Goal: Task Accomplishment & Management: Manage account settings

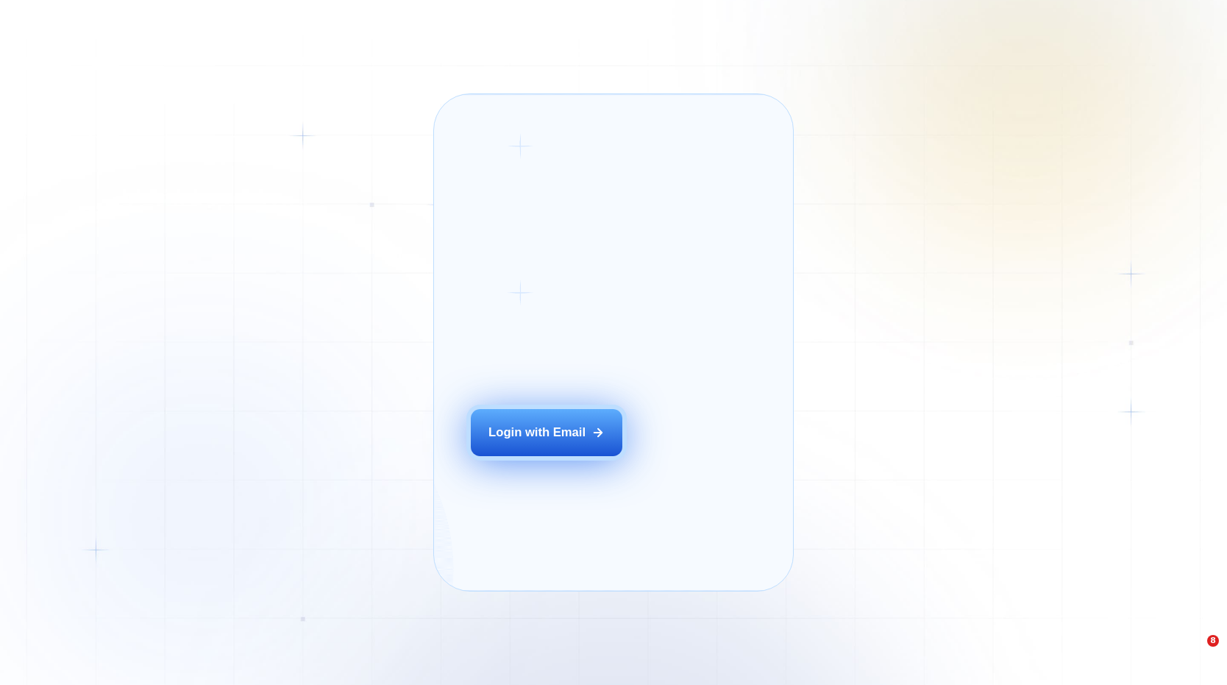
click at [581, 457] on button "Login with Email" at bounding box center [547, 433] width 152 height 48
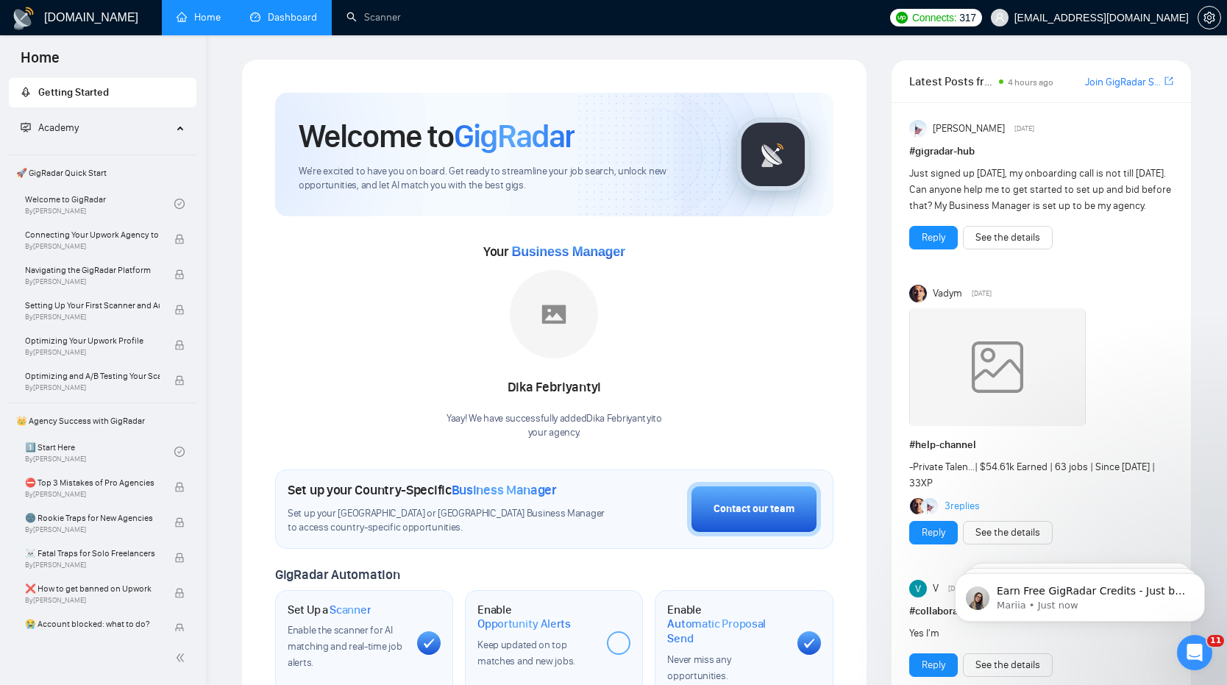
click at [283, 11] on link "Dashboard" at bounding box center [283, 17] width 67 height 13
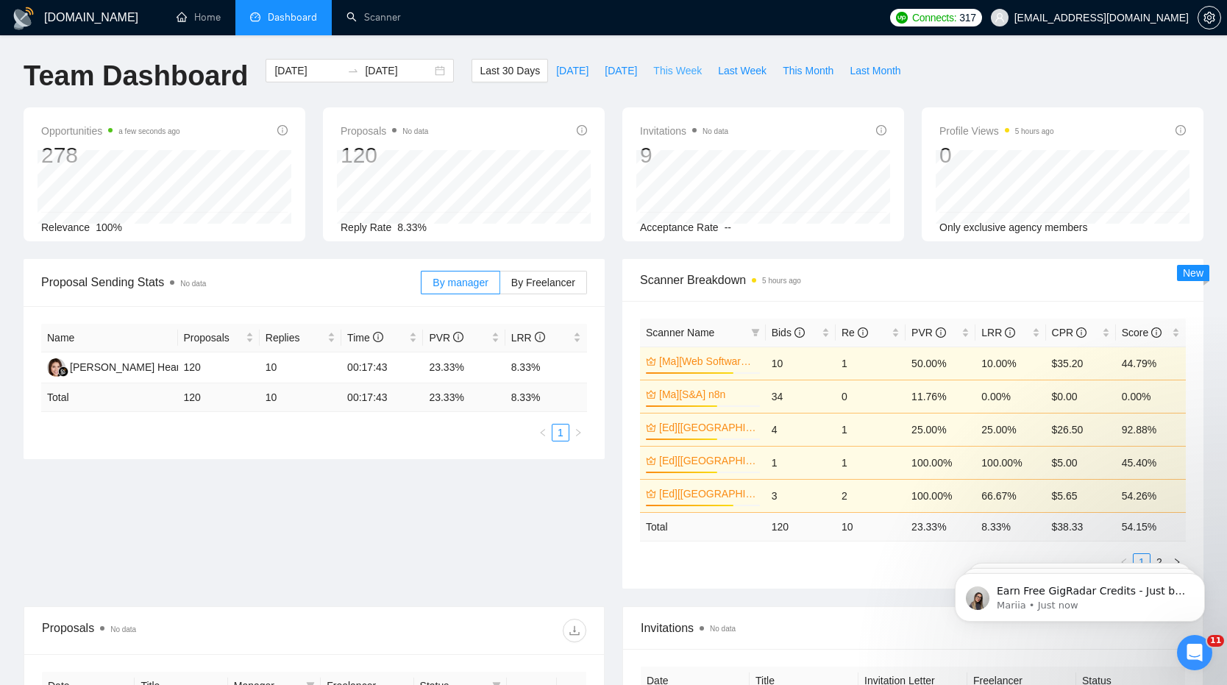
click at [689, 74] on span "This Week" at bounding box center [677, 71] width 49 height 16
type input "2025-08-25"
type input "2025-08-31"
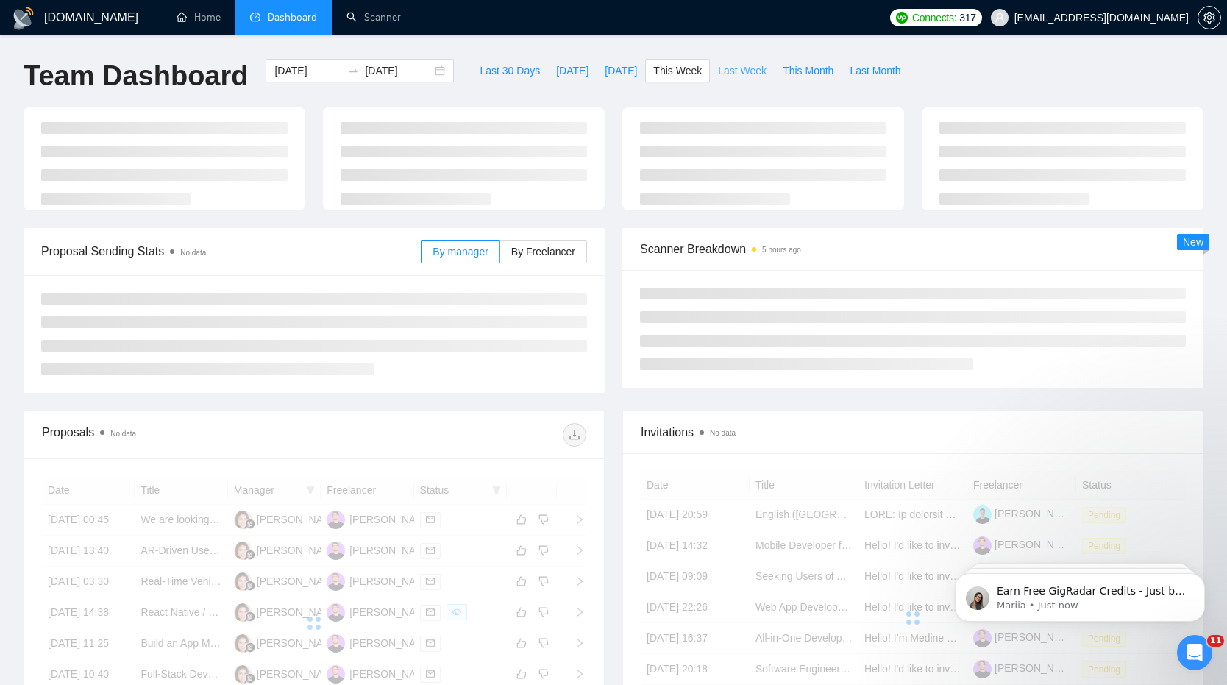
click at [753, 74] on span "Last Week" at bounding box center [742, 71] width 49 height 16
type input "2025-08-18"
type input "2025-08-24"
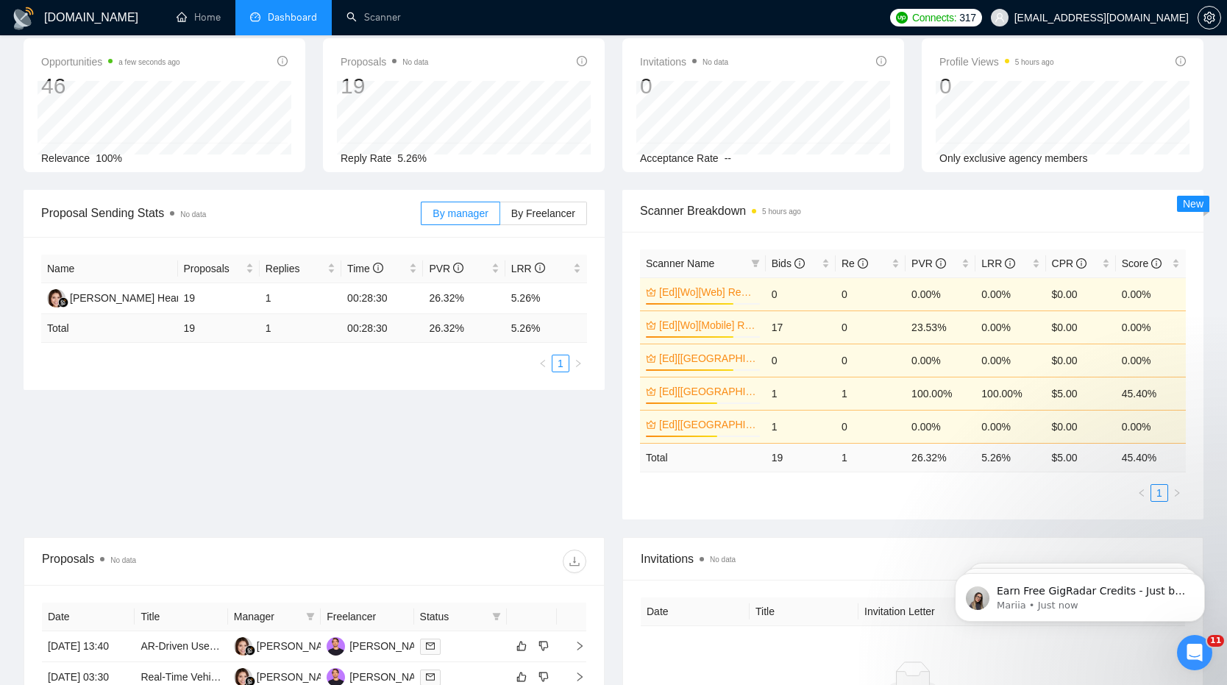
scroll to position [79, 0]
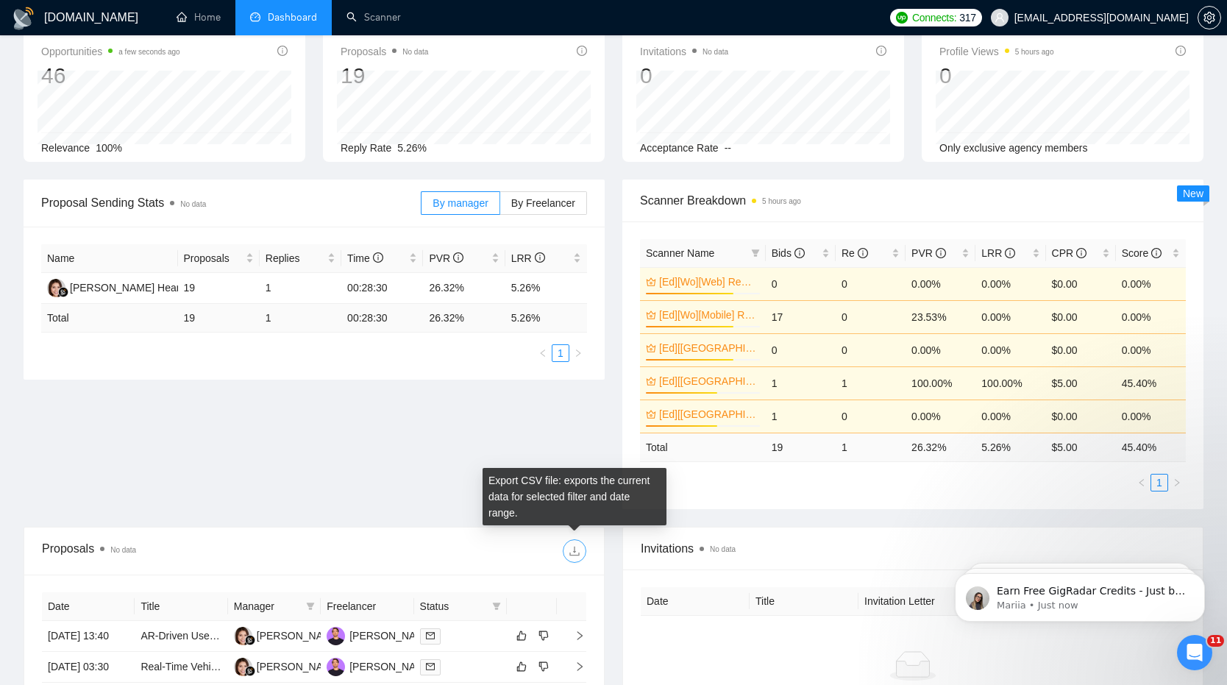
click at [578, 555] on icon "download" at bounding box center [575, 551] width 12 height 12
